Goal: Information Seeking & Learning: Learn about a topic

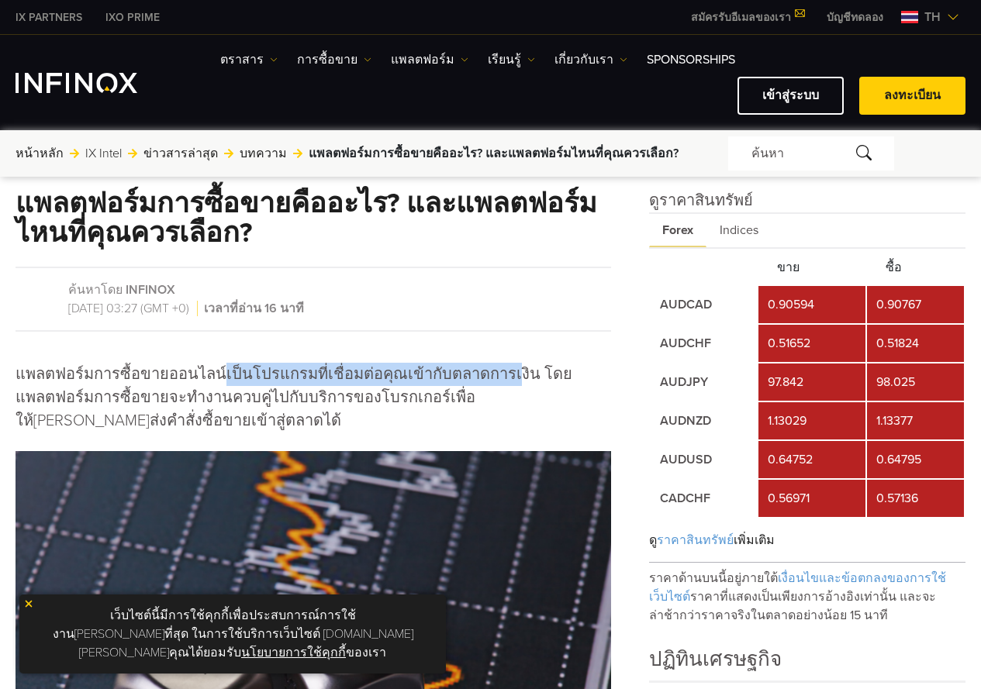
drag, startPoint x: 214, startPoint y: 371, endPoint x: 494, endPoint y: 375, distance: 280.0
click at [494, 375] on p "แพลตฟอร์มการซื้อขายออนไลน์เป็นโปรแกรมที่เชื่อมต่อคุณเข้ากับตลาดการเงิน โดยแพลตฟ…" at bounding box center [314, 398] width 596 height 70
click at [350, 415] on p "แพลตฟอร์มการซื้อขายออนไลน์เป็นโปรแกรมที่เชื่อมต่อคุณเข้ากับตลาดการเงิน โดยแพลตฟ…" at bounding box center [314, 398] width 596 height 70
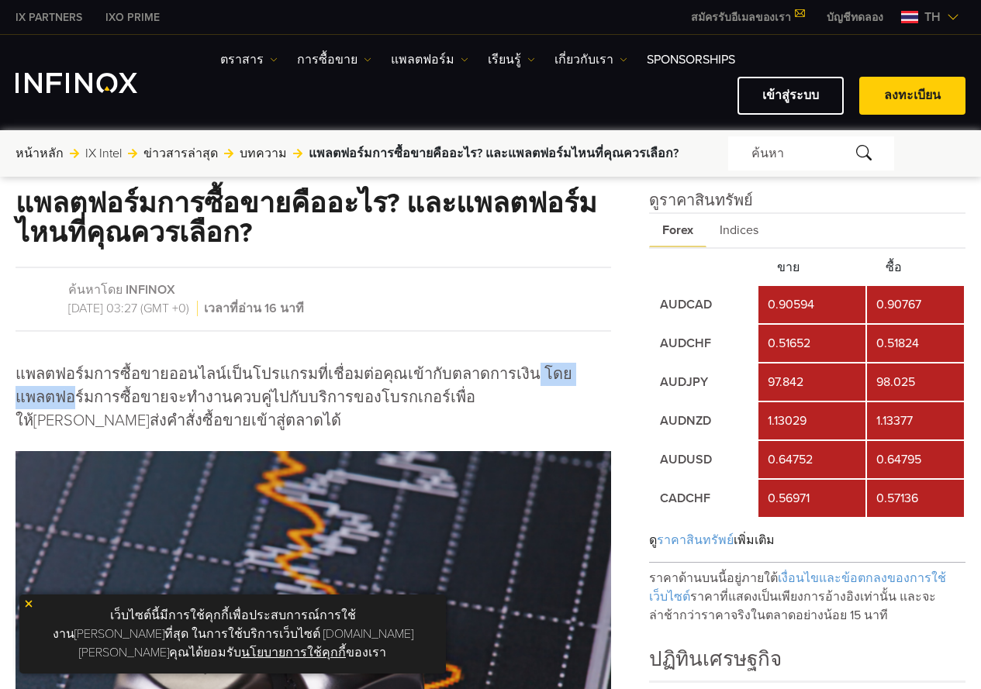
drag, startPoint x: 503, startPoint y: 370, endPoint x: 77, endPoint y: 389, distance: 427.0
click at [77, 389] on p "แพลตฟอร์มการซื้อขายออนไลน์เป็นโปรแกรมที่เชื่อมต่อคุณเข้ากับตลาดการเงิน โดยแพลตฟ…" at bounding box center [314, 398] width 596 height 70
click at [270, 408] on p "แพลตฟอร์มการซื้อขายออนไลน์เป็นโปรแกรมที่เชื่อมต่อคุณเข้ากับตลาดการเงิน โดยแพลตฟ…" at bounding box center [314, 398] width 596 height 70
drag, startPoint x: 213, startPoint y: 399, endPoint x: 237, endPoint y: 399, distance: 23.3
click at [237, 399] on p "แพลตฟอร์มการซื้อขายออนไลน์เป็นโปรแกรมที่เชื่อมต่อคุณเข้ากับตลาดการเงิน โดยแพลตฟ…" at bounding box center [314, 398] width 596 height 70
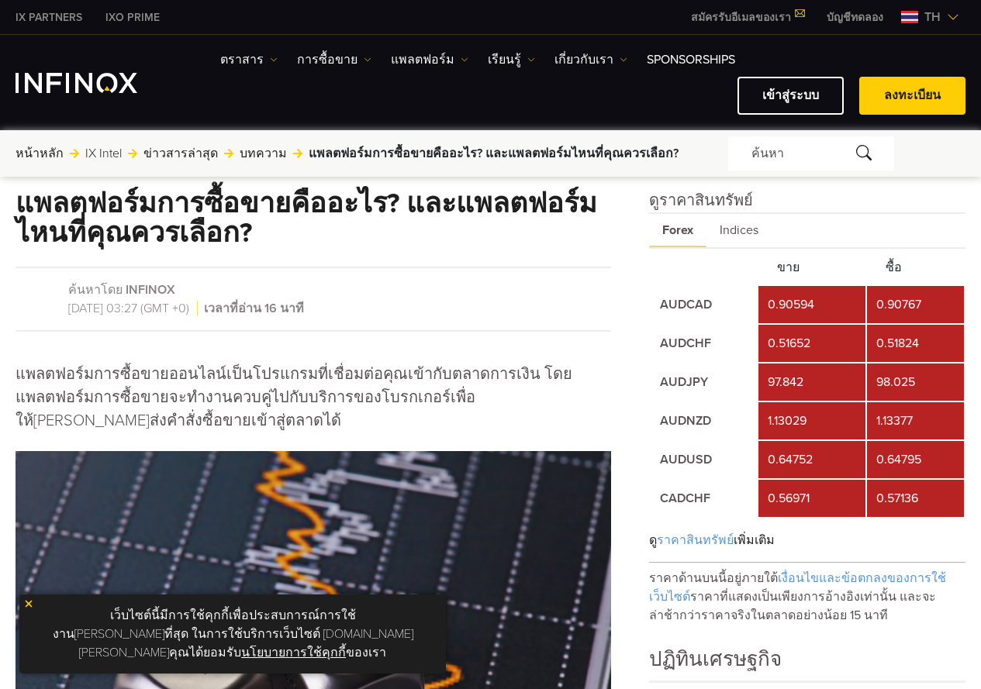
click at [239, 414] on p "แพลตฟอร์มการซื้อขายออนไลน์เป็นโปรแกรมที่เชื่อมต่อคุณเข้ากับตลาดการเงิน โดยแพลตฟ…" at bounding box center [314, 398] width 596 height 70
drag, startPoint x: 168, startPoint y: 394, endPoint x: 316, endPoint y: 393, distance: 148.1
click at [316, 393] on p "แพลตฟอร์มการซื้อขายออนไลน์เป็นโปรแกรมที่เชื่อมต่อคุณเข้ากับตลาดการเงิน โดยแพลตฟ…" at bounding box center [314, 398] width 596 height 70
click at [178, 425] on p "แพลตฟอร์มการซื้อขายออนไลน์เป็นโปรแกรมที่เชื่อมต่อคุณเข้ากับตลาดการเงิน โดยแพลตฟ…" at bounding box center [314, 398] width 596 height 70
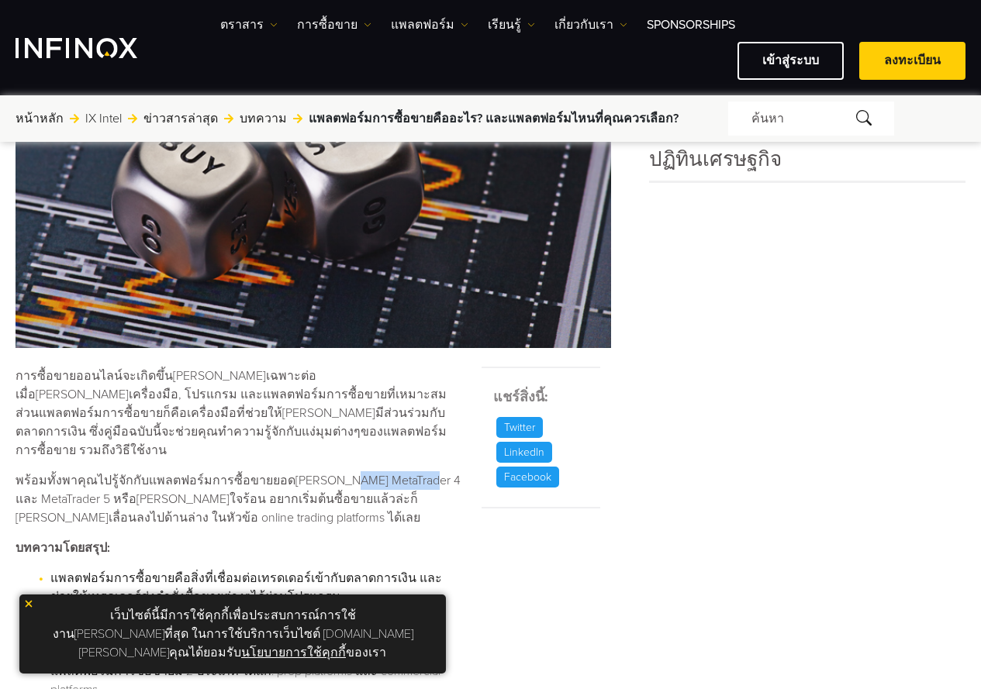
drag, startPoint x: 322, startPoint y: 454, endPoint x: 394, endPoint y: 455, distance: 72.1
click at [394, 472] on p "พร้อมทั้งพาคุณไปรู้จักกับแพลตฟอร์มการซื้อขายยอด[PERSON_NAME] MetaTrader 4 และ M…" at bounding box center [239, 500] width 447 height 56
drag, startPoint x: 87, startPoint y: 482, endPoint x: 351, endPoint y: 489, distance: 263.8
click at [209, 484] on p "พร้อมทั้งพาคุณไปรู้จักกับแพลตฟอร์มการซื้อขายยอด[PERSON_NAME] MetaTrader 4 และ M…" at bounding box center [239, 500] width 447 height 56
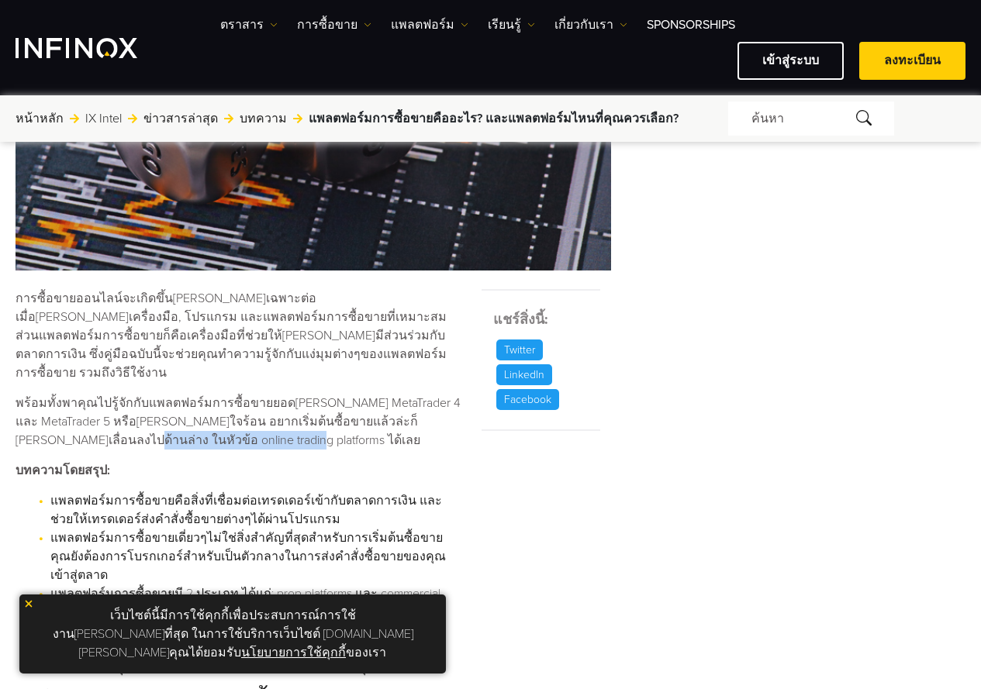
drag, startPoint x: 70, startPoint y: 428, endPoint x: 254, endPoint y: 423, distance: 184.7
click at [254, 423] on p "พร้อมทั้งพาคุณไปรู้จักกับแพลตฟอร์มการซื้อขายยอด[PERSON_NAME] MetaTrader 4 และ M…" at bounding box center [239, 422] width 447 height 56
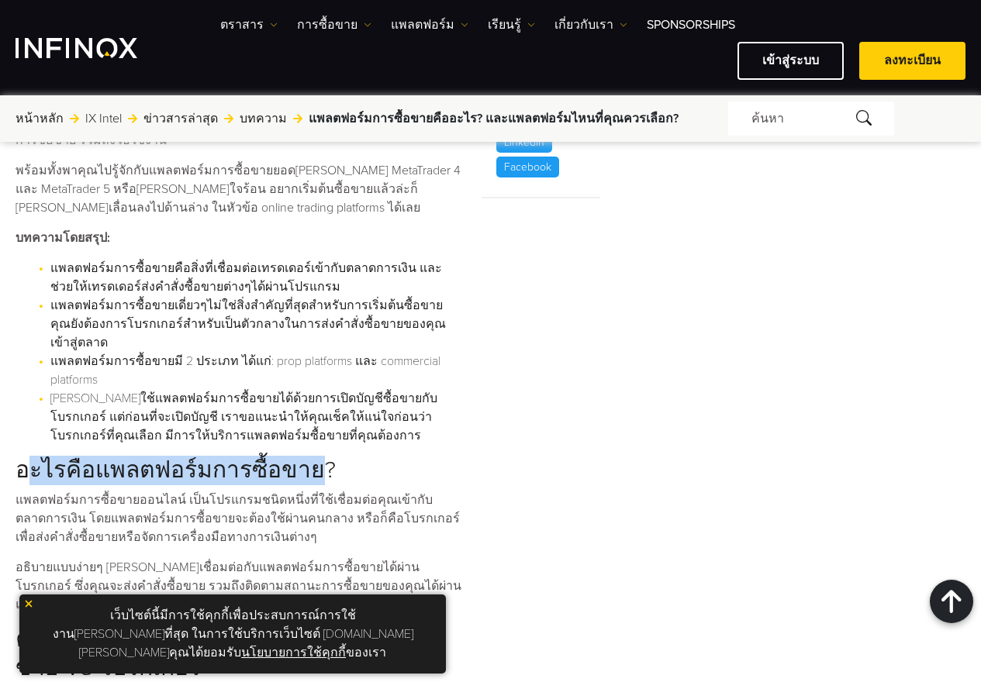
drag, startPoint x: 31, startPoint y: 451, endPoint x: 300, endPoint y: 441, distance: 269.3
click at [300, 457] on h2 "อะไรคือแพลตฟอร์มการซื้อขาย?" at bounding box center [239, 471] width 447 height 29
